Goal: Task Accomplishment & Management: Use online tool/utility

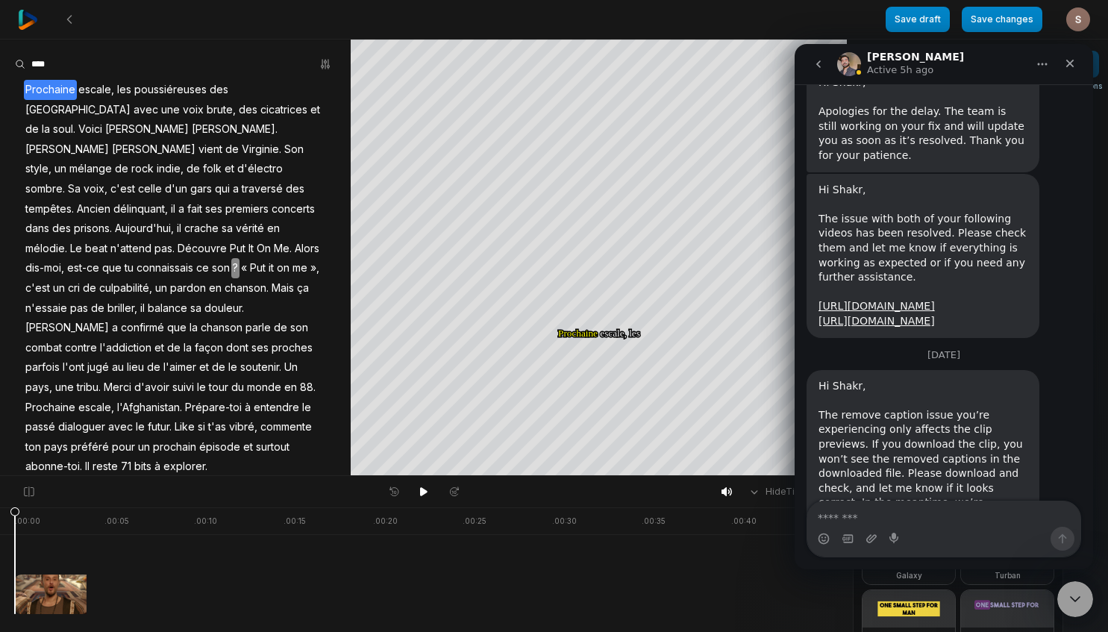
scroll to position [2244, 0]
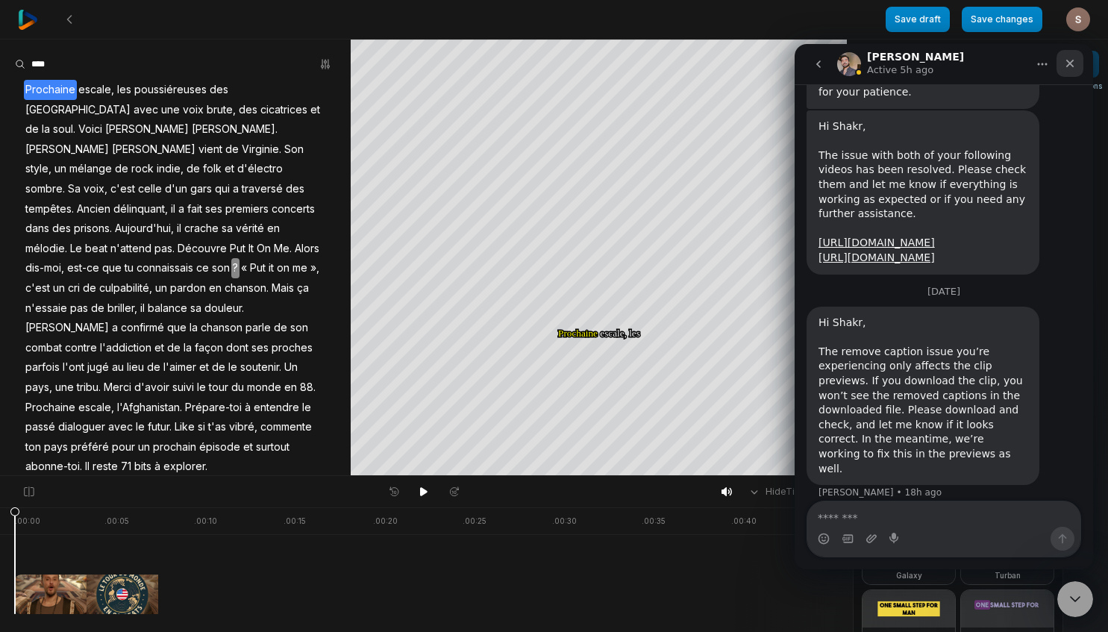
click at [1070, 66] on icon "Close" at bounding box center [1070, 63] width 12 height 12
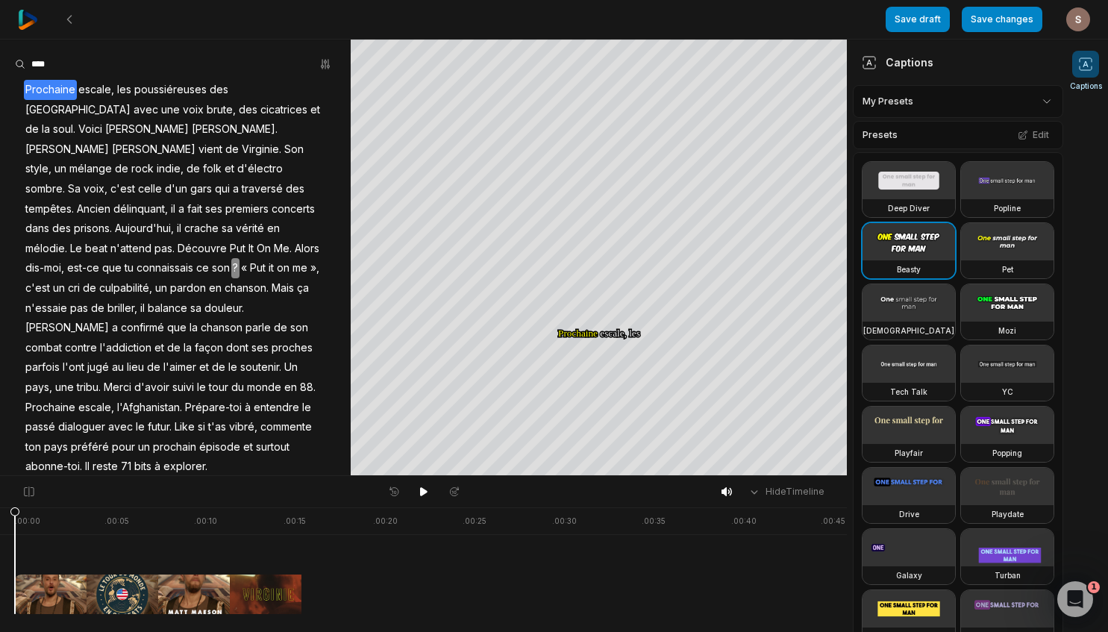
click at [901, 103] on html "Save draft Save changes Open user menu Captions Your browser does not support m…" at bounding box center [554, 316] width 1108 height 632
click at [892, 169] on div "shakr sub Open options" at bounding box center [957, 168] width 203 height 29
click at [421, 491] on icon at bounding box center [423, 491] width 7 height 9
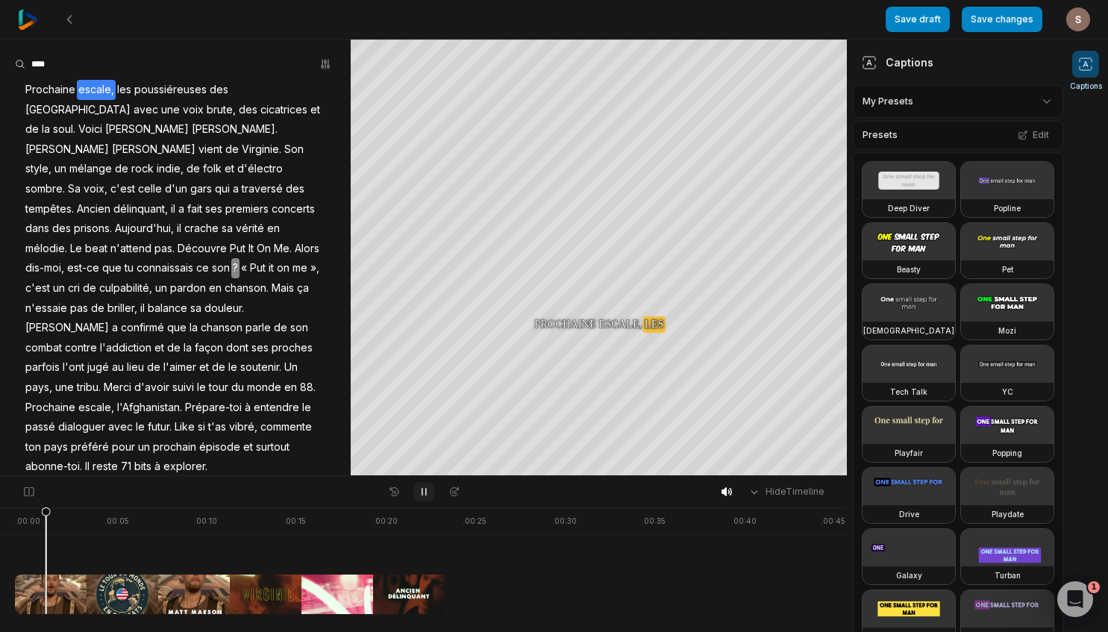
click at [421, 491] on icon at bounding box center [423, 492] width 4 height 7
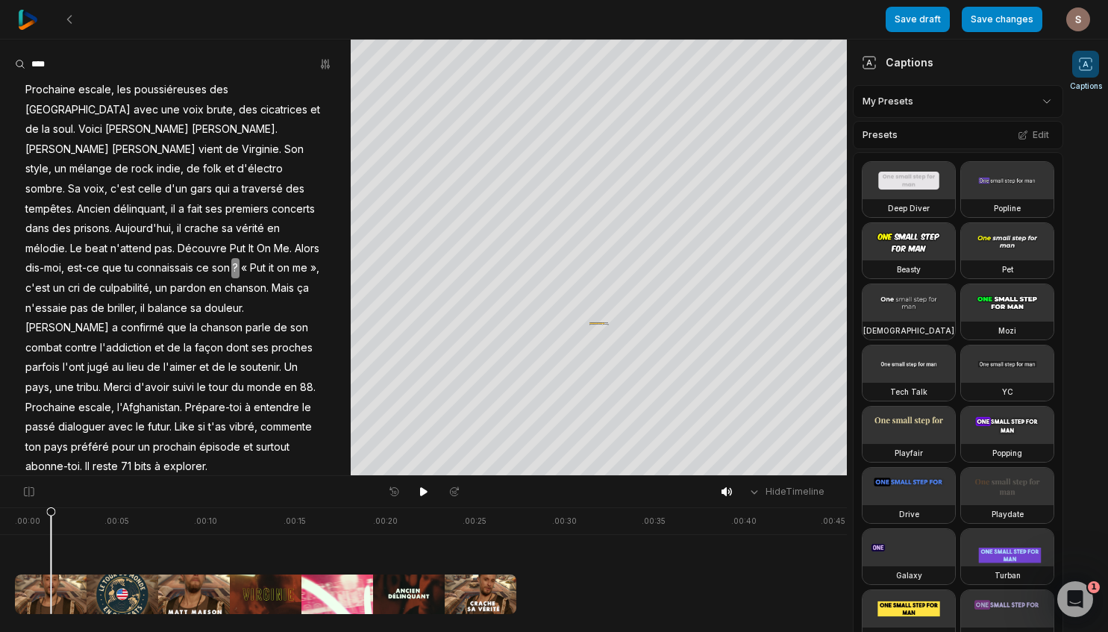
click at [131, 86] on span "les" at bounding box center [124, 90] width 17 height 20
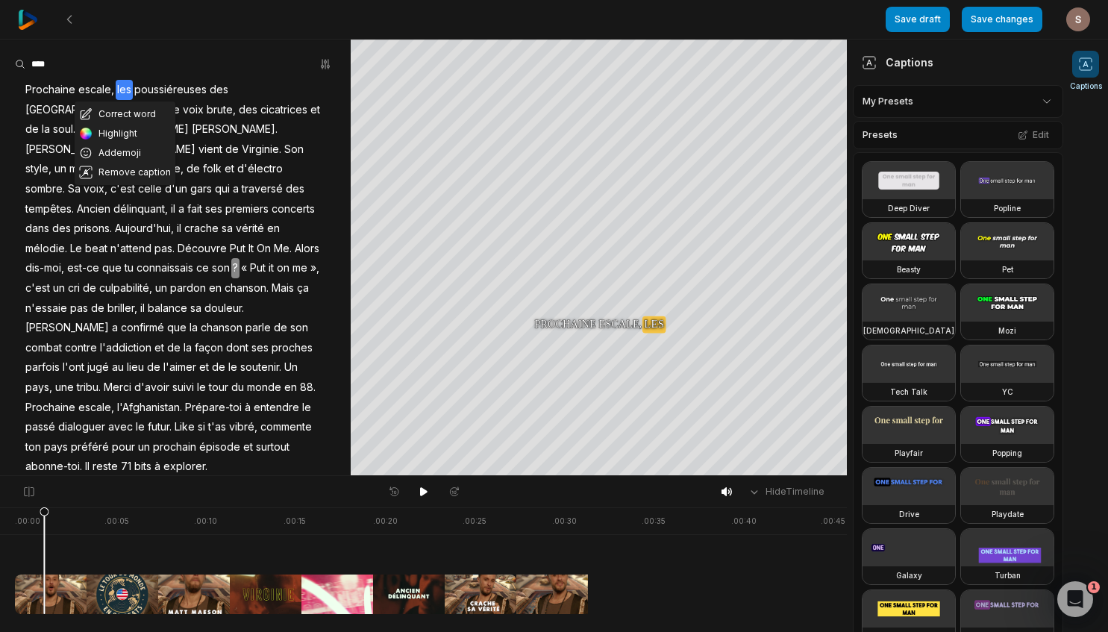
click at [131, 114] on button "Correct word" at bounding box center [125, 113] width 101 height 19
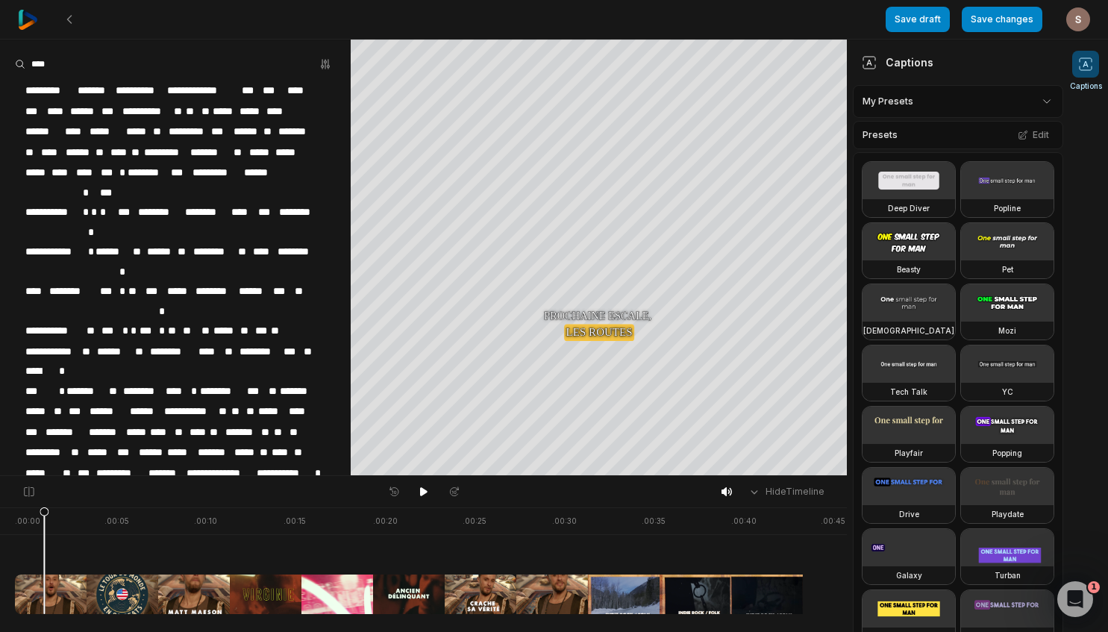
click at [42, 131] on span "******" at bounding box center [44, 132] width 40 height 20
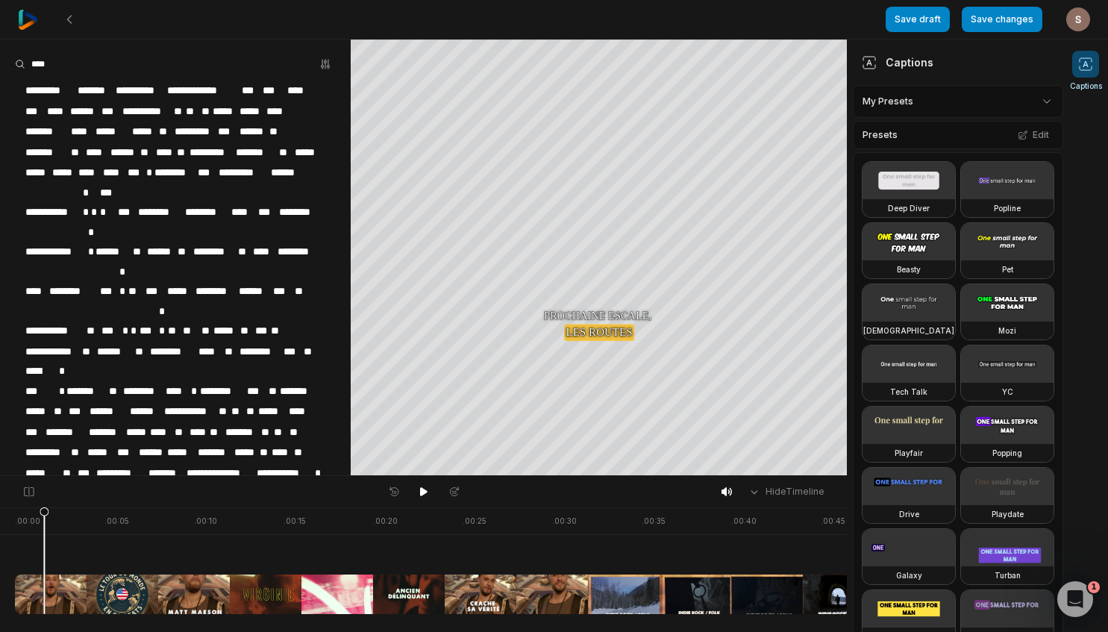
click at [111, 129] on span "*****" at bounding box center [112, 132] width 37 height 20
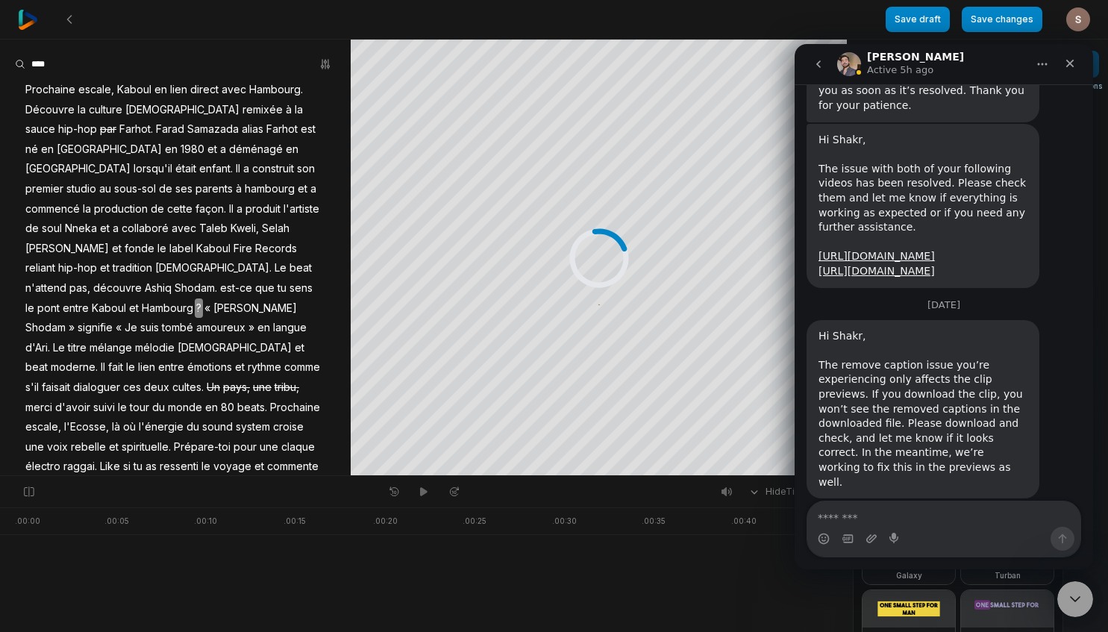
scroll to position [2244, 0]
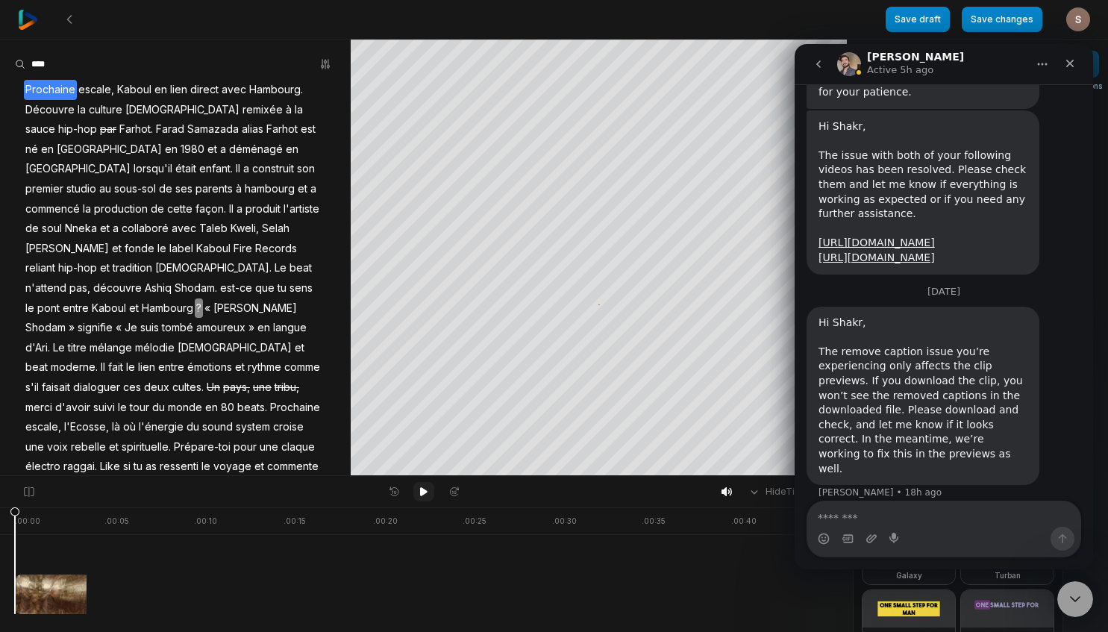
click at [422, 491] on icon at bounding box center [423, 491] width 7 height 9
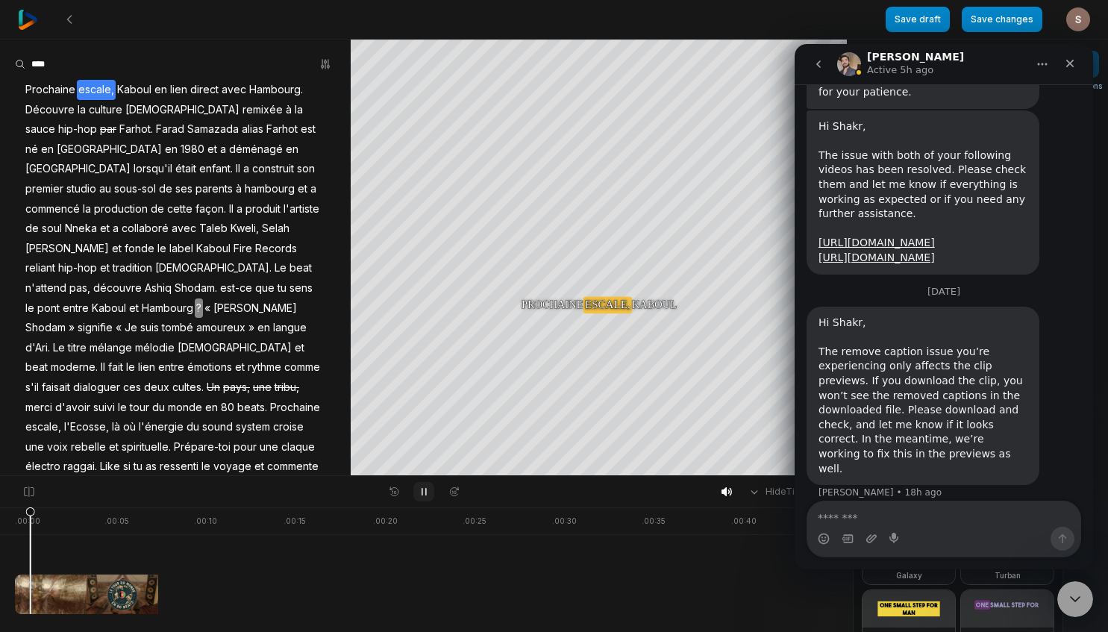
click at [422, 491] on icon at bounding box center [424, 492] width 12 height 12
click at [422, 491] on icon at bounding box center [423, 491] width 7 height 9
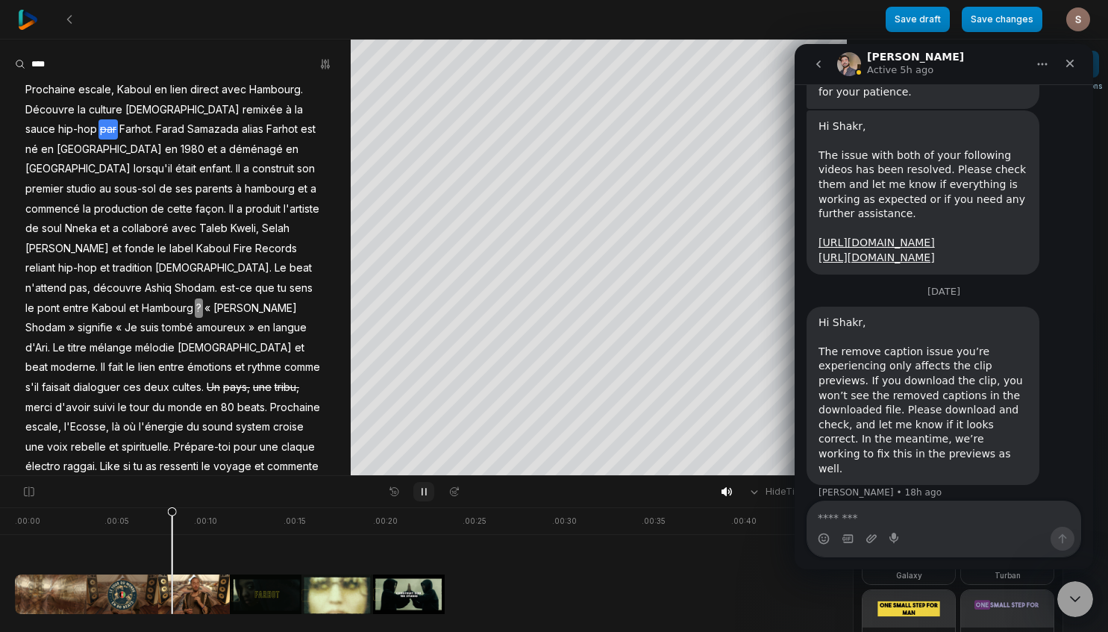
click at [422, 491] on icon at bounding box center [424, 492] width 12 height 12
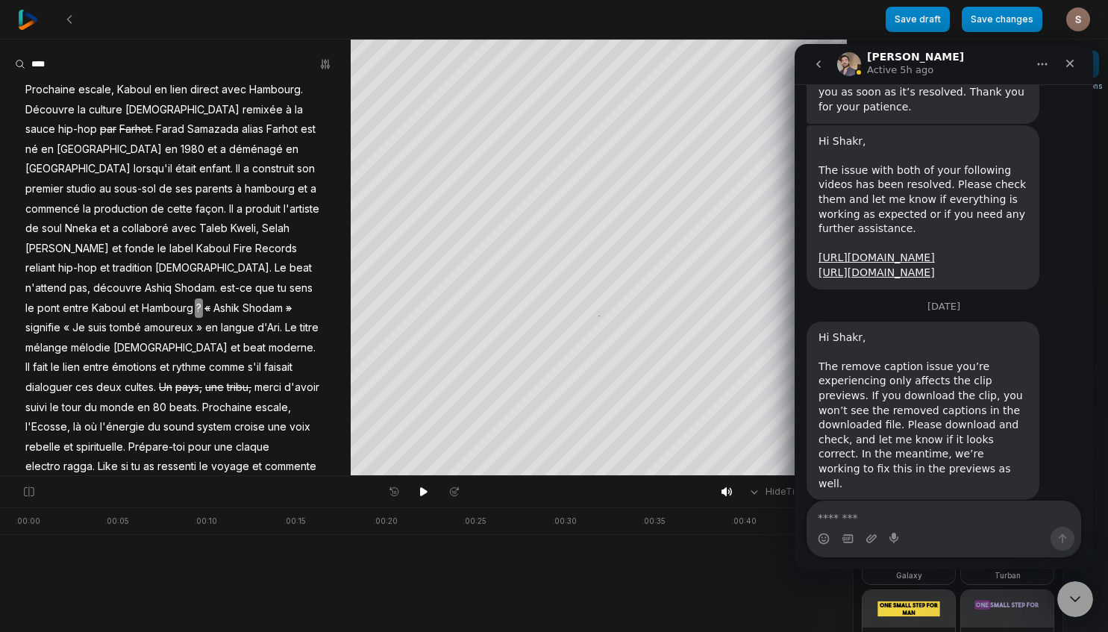
scroll to position [2244, 0]
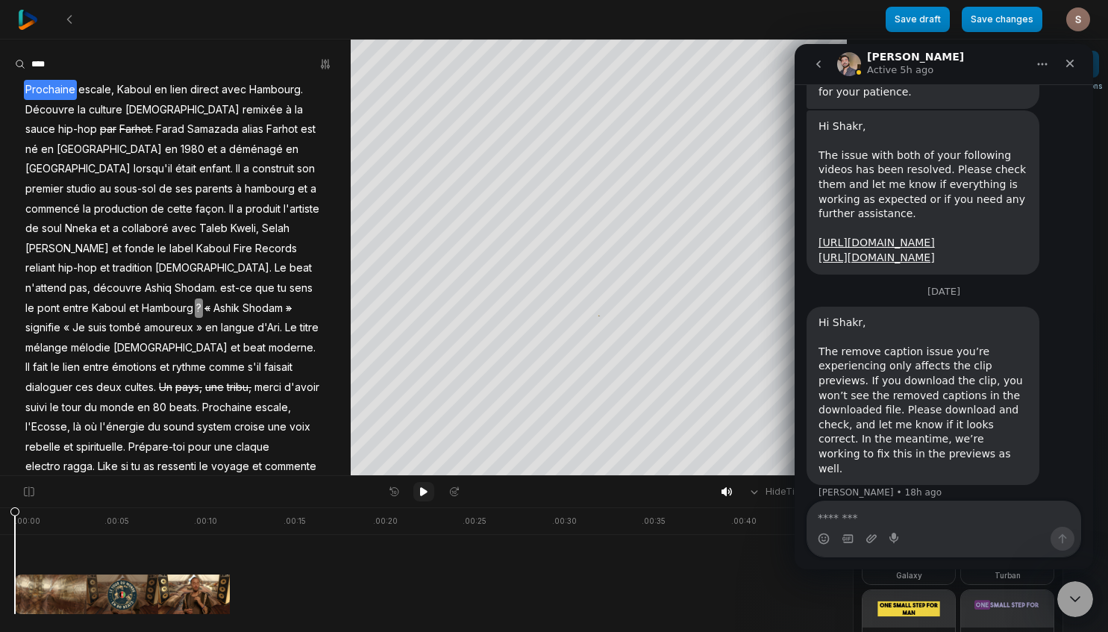
click at [429, 492] on icon at bounding box center [424, 492] width 12 height 12
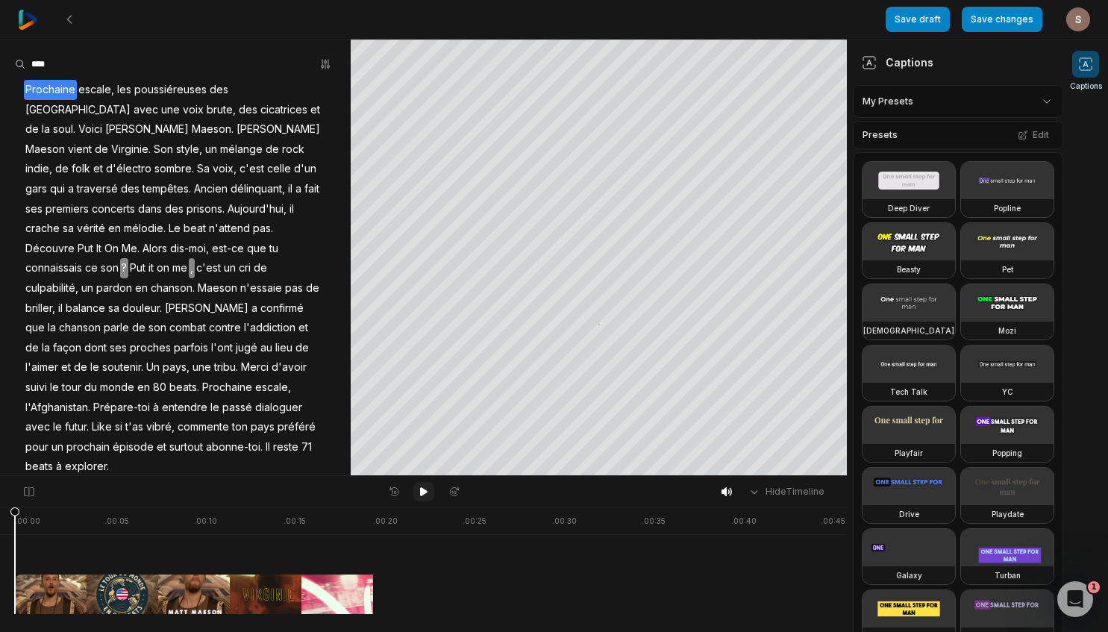
click at [420, 492] on icon at bounding box center [423, 491] width 7 height 9
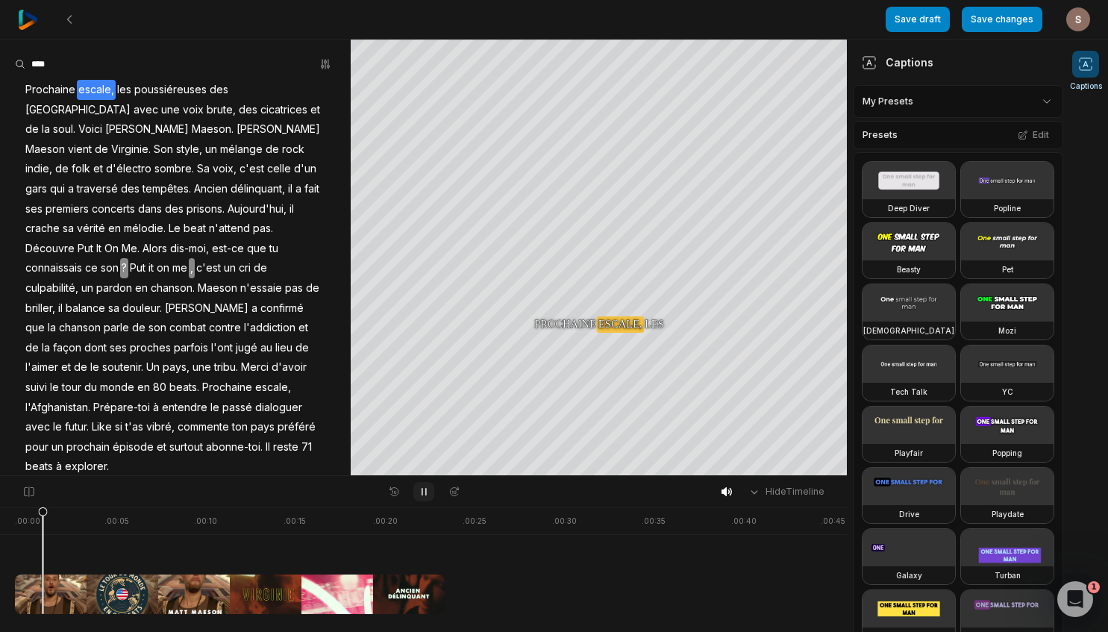
click at [419, 492] on icon at bounding box center [424, 492] width 12 height 12
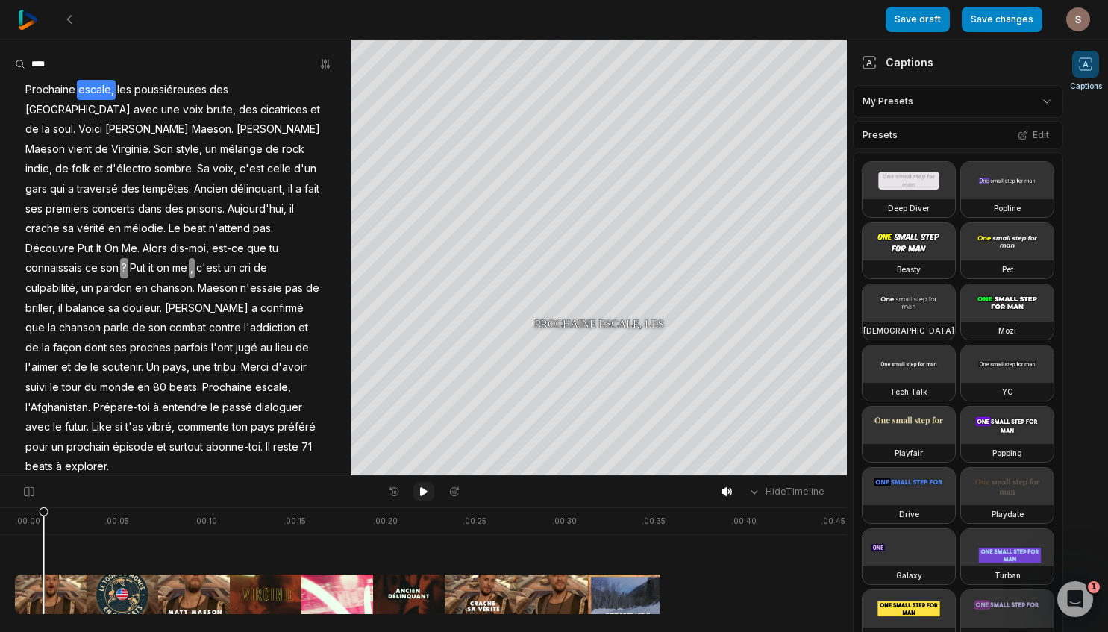
click at [425, 492] on icon at bounding box center [423, 491] width 7 height 9
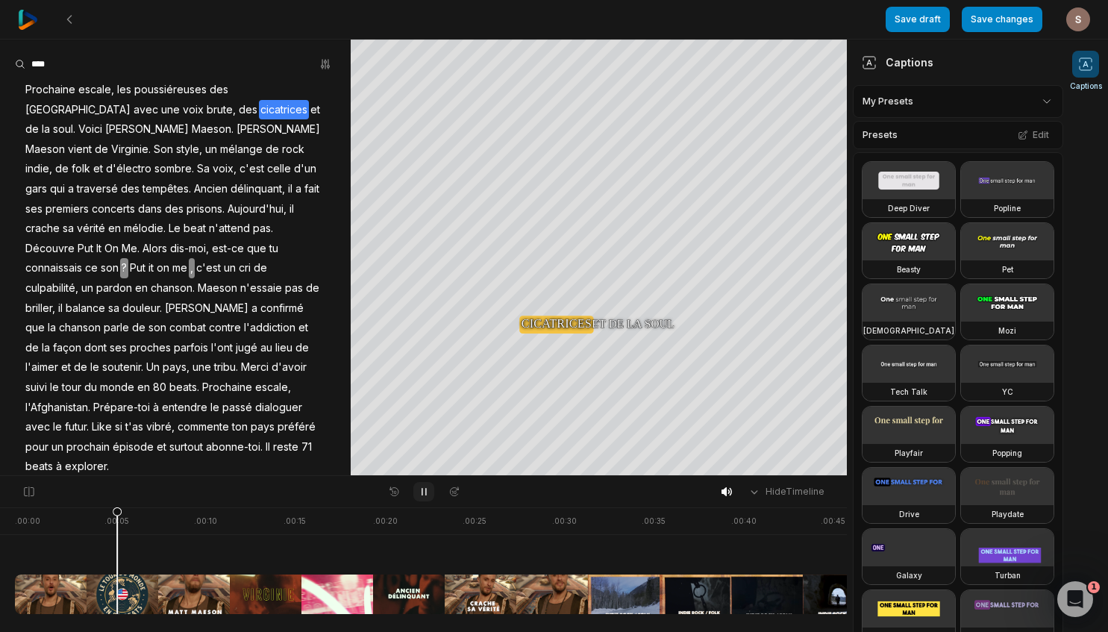
click at [425, 492] on icon at bounding box center [423, 492] width 4 height 7
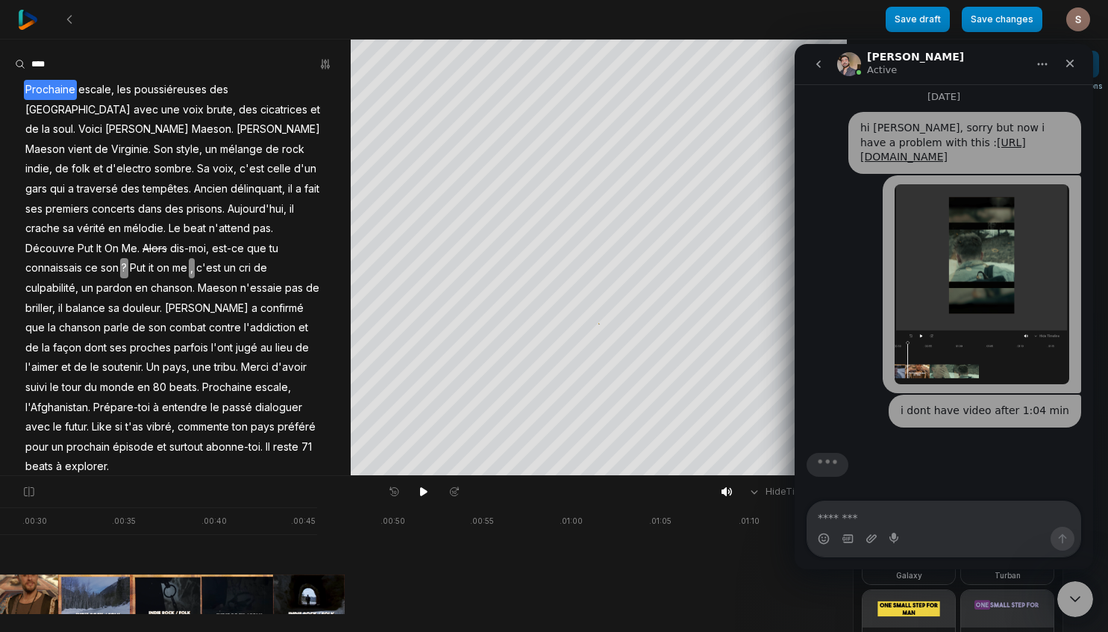
scroll to position [0, 531]
